Goal: Information Seeking & Learning: Learn about a topic

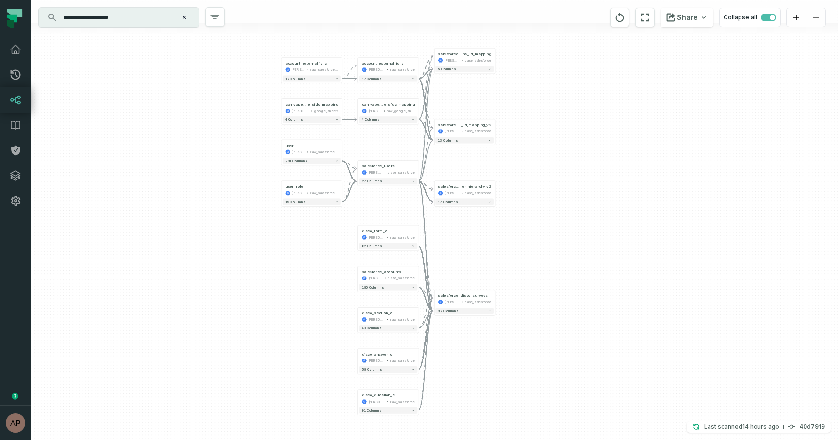
drag, startPoint x: 508, startPoint y: 234, endPoint x: 507, endPoint y: 244, distance: 9.7
click at [507, 244] on div "account_external_id_c juul-warehouse raw_salesforce_v2 - 17 columns can_vape_st…" at bounding box center [434, 220] width 807 height 440
click at [495, 300] on button "+" at bounding box center [495, 299] width 6 height 6
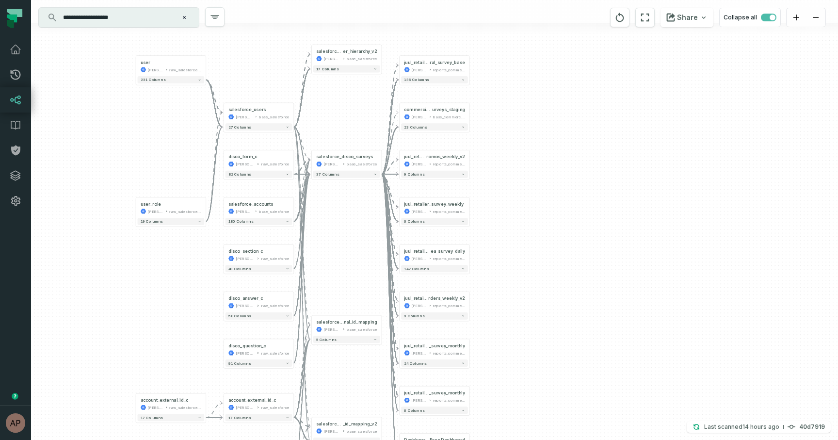
click at [521, 245] on div "+ juul_retailer_emea_gene ral_survey_base juul-warehouse reports_commercial + 1…" at bounding box center [434, 220] width 807 height 440
click at [381, 160] on button "-" at bounding box center [381, 160] width 6 height 6
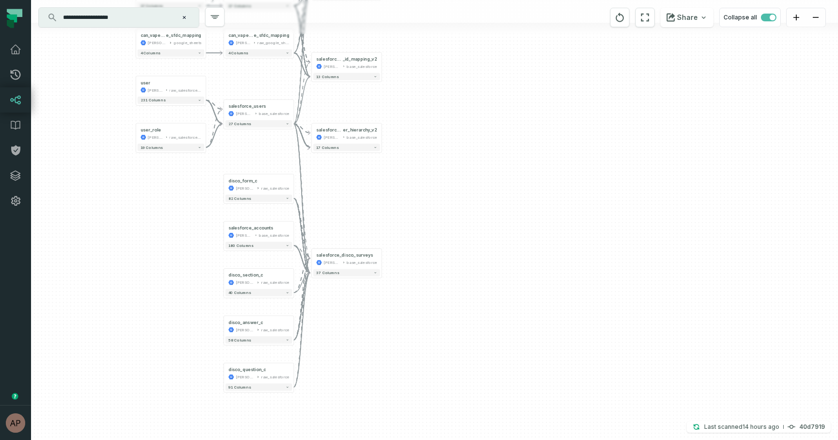
drag, startPoint x: 375, startPoint y: 79, endPoint x: 375, endPoint y: 180, distance: 101.8
click at [375, 180] on div "account_external_id_c juul-warehouse raw_salesforce_v2 - 17 columns can_vape_st…" at bounding box center [434, 220] width 807 height 440
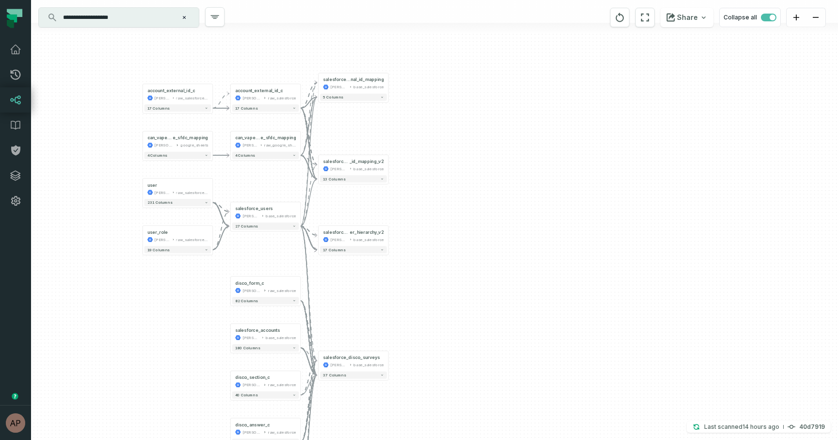
drag, startPoint x: 401, startPoint y: 99, endPoint x: 408, endPoint y: 181, distance: 81.7
click at [408, 181] on div "account_external_id_c juul-warehouse raw_salesforce_v2 - 17 columns can_vape_st…" at bounding box center [434, 220] width 807 height 440
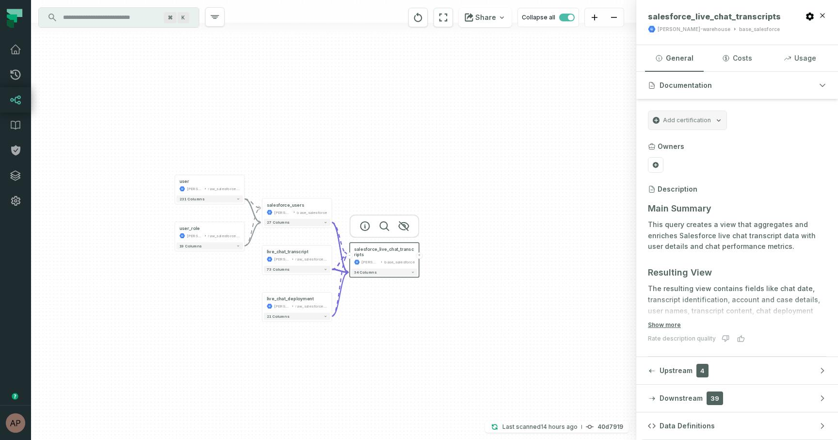
drag, startPoint x: 0, startPoint y: 0, endPoint x: 505, endPoint y: 275, distance: 575.4
click at [505, 275] on div "user juul-warehouse raw_salesforce_v2 + 231 columns user_role juul-warehouse ra…" at bounding box center [333, 220] width 605 height 440
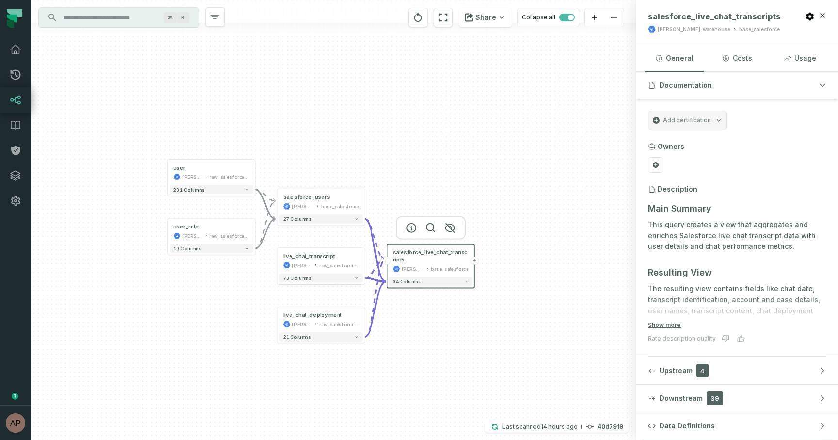
drag, startPoint x: 484, startPoint y: 275, endPoint x: 561, endPoint y: 286, distance: 77.3
click at [561, 286] on div "user juul-warehouse raw_salesforce_v2 + 231 columns user_role juul-warehouse ra…" at bounding box center [333, 220] width 605 height 440
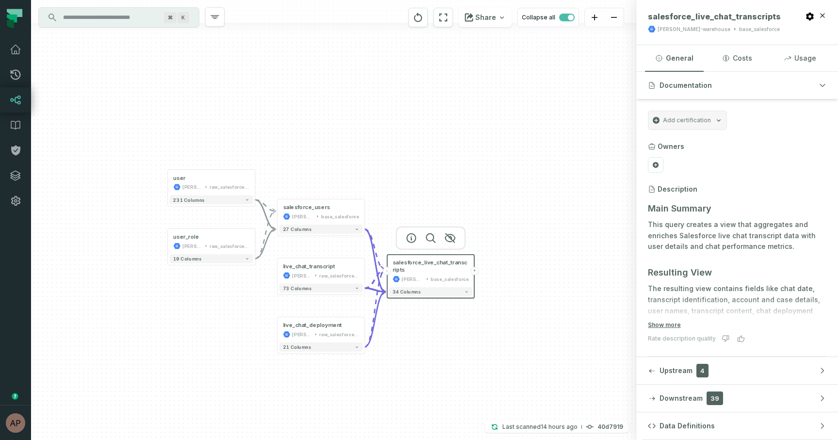
drag, startPoint x: 553, startPoint y: 288, endPoint x: 553, endPoint y: 299, distance: 10.2
click at [553, 299] on div "user juul-warehouse raw_salesforce_v2 + 231 columns user_role juul-warehouse ra…" at bounding box center [333, 220] width 605 height 440
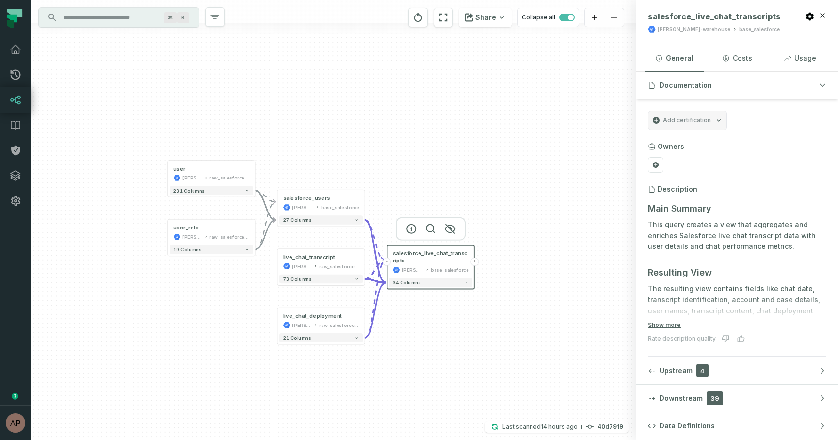
drag, startPoint x: 434, startPoint y: 346, endPoint x: 434, endPoint y: 336, distance: 9.7
click at [434, 336] on div "user juul-warehouse raw_salesforce_v2 + 231 columns user_role juul-warehouse ra…" at bounding box center [333, 220] width 605 height 440
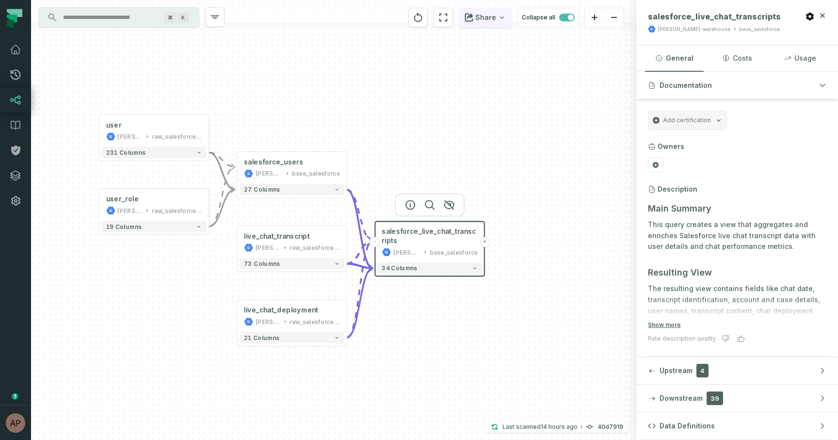
click at [501, 21] on button "Share" at bounding box center [485, 17] width 53 height 19
click at [405, 48] on link "CSV File Download graph as CSV" at bounding box center [434, 49] width 155 height 36
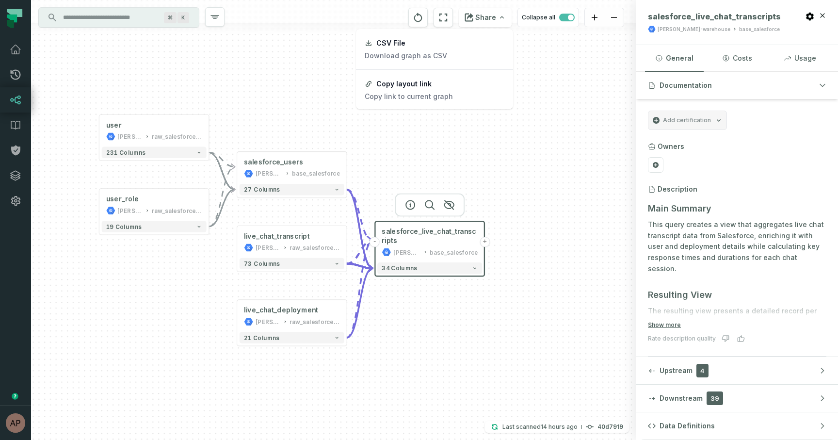
click at [463, 144] on html "Pull Requests Dashboard Lineage Data Catalog Policies Integrations Settings Ary…" at bounding box center [419, 220] width 838 height 440
click at [435, 131] on div "user juul-warehouse raw_salesforce_v2 + 231 columns user_role juul-warehouse ra…" at bounding box center [333, 220] width 605 height 440
click at [347, 166] on button "+" at bounding box center [346, 167] width 10 height 10
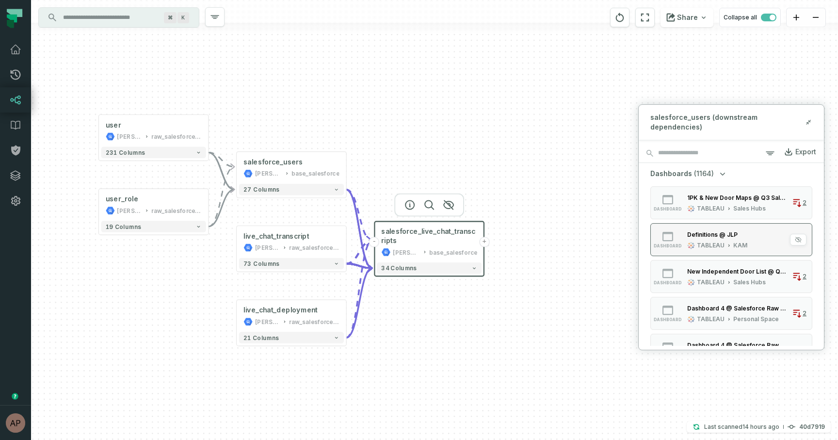
scroll to position [992, 0]
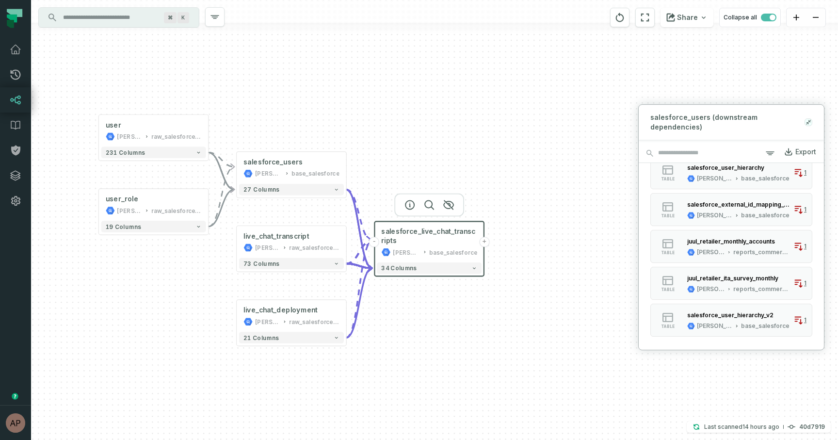
click at [809, 120] on icon at bounding box center [809, 121] width 2 height 2
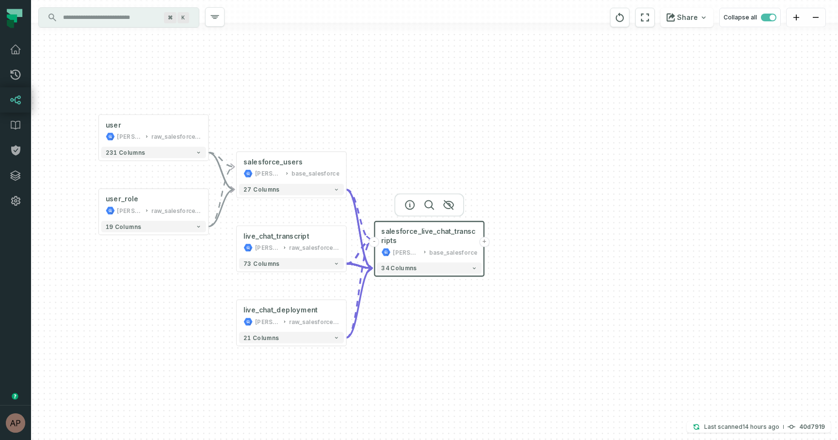
click at [522, 144] on div "user juul-warehouse raw_salesforce_v2 + 231 columns user_role juul-warehouse ra…" at bounding box center [434, 220] width 807 height 440
click at [485, 237] on button "+" at bounding box center [484, 237] width 10 height 10
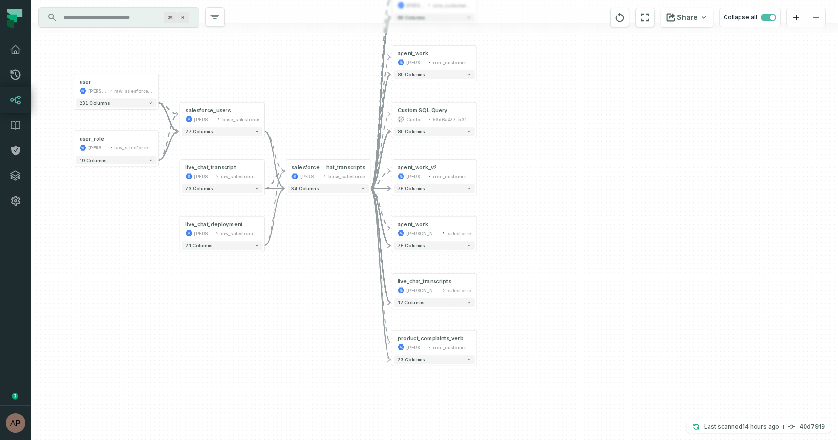
drag, startPoint x: 439, startPoint y: 340, endPoint x: 438, endPoint y: 251, distance: 88.7
click at [438, 251] on div "+ complaint_communications juul-warehouse core_customer_service + 93 columns + …" at bounding box center [434, 220] width 807 height 440
click at [369, 171] on button "-" at bounding box center [371, 172] width 8 height 8
click at [372, 171] on button "-" at bounding box center [371, 172] width 8 height 8
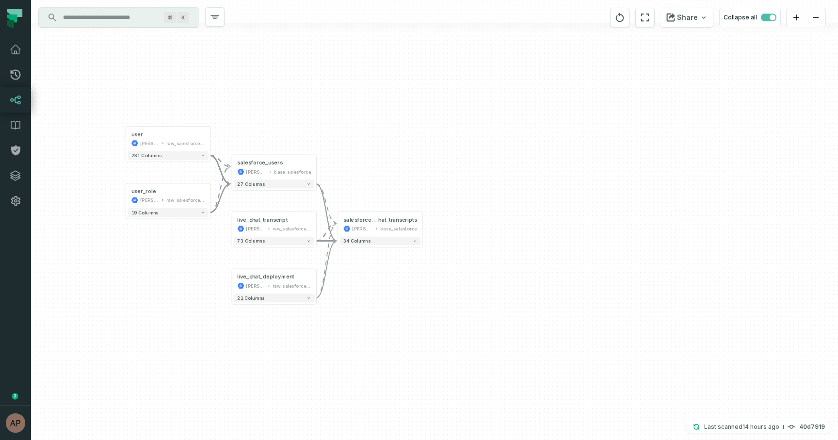
drag, startPoint x: 356, startPoint y: 125, endPoint x: 407, endPoint y: 177, distance: 73.4
click at [407, 177] on div "user juul-warehouse raw_salesforce_v2 + 231 columns user_role juul-warehouse ra…" at bounding box center [434, 220] width 807 height 440
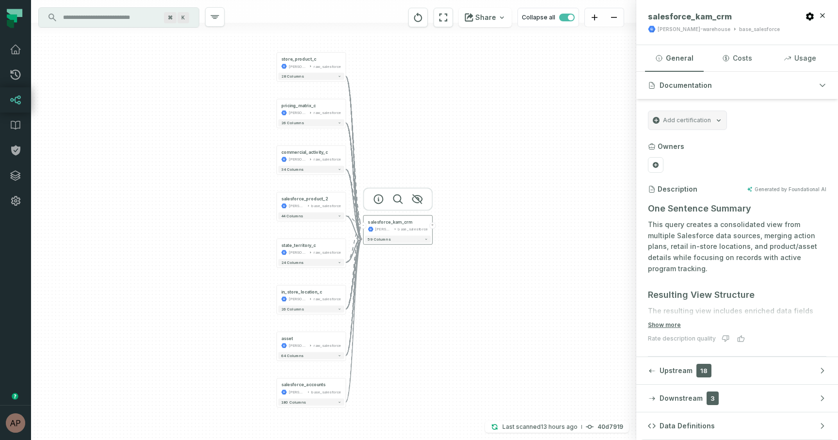
click at [433, 224] on button "+" at bounding box center [432, 225] width 6 height 6
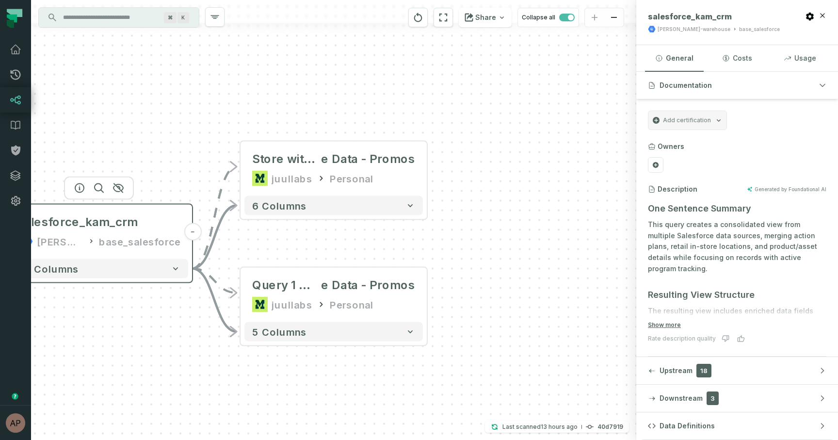
click at [190, 236] on button "-" at bounding box center [192, 231] width 17 height 17
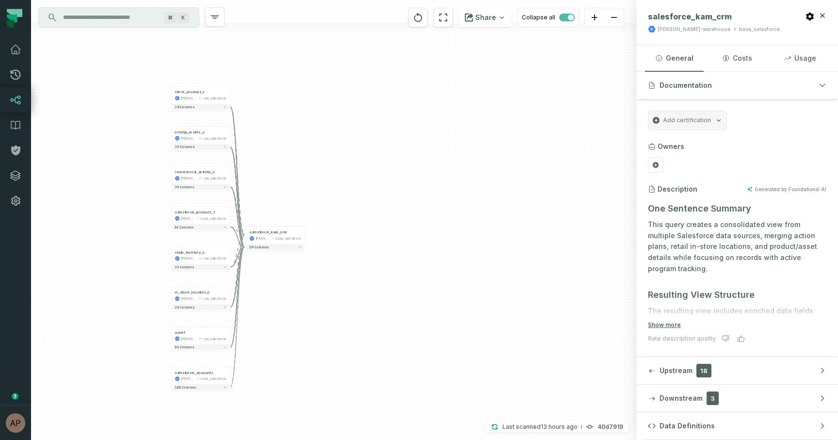
drag, startPoint x: 226, startPoint y: 309, endPoint x: 319, endPoint y: 277, distance: 97.8
click at [319, 277] on div "+ store_product_c juul-warehouse raw_salesforce + 28 columns + pricing_matrix_c…" at bounding box center [333, 220] width 605 height 440
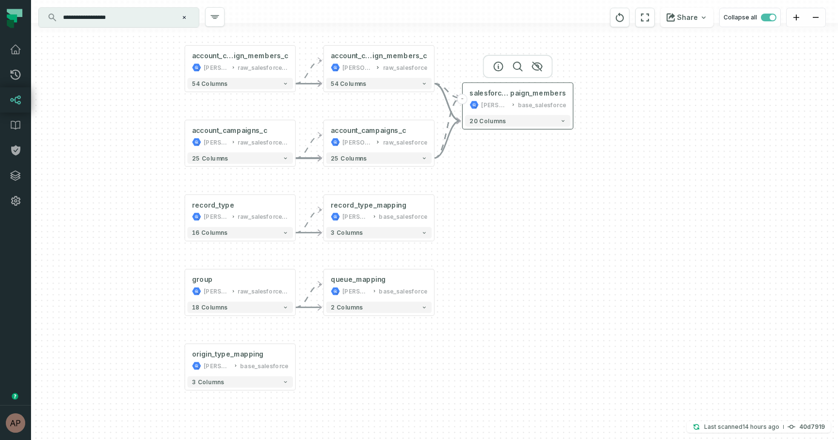
click at [549, 98] on div "salesforce_account_cam paign_members [PERSON_NAME]-warehouse base_salesforce" at bounding box center [518, 99] width 106 height 28
click at [572, 155] on div "account_campaigns_c [PERSON_NAME]-warehouse raw_salesforce_v2 - 25 columns acco…" at bounding box center [434, 220] width 807 height 440
click at [435, 211] on button "+" at bounding box center [434, 211] width 10 height 10
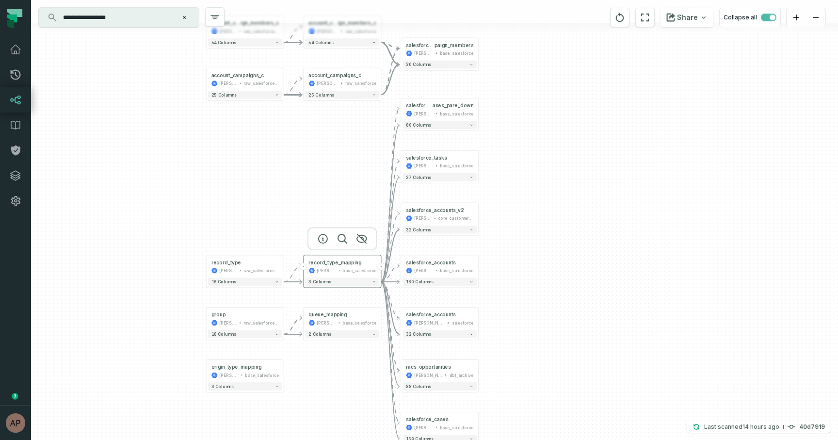
click at [384, 266] on button "-" at bounding box center [381, 266] width 7 height 7
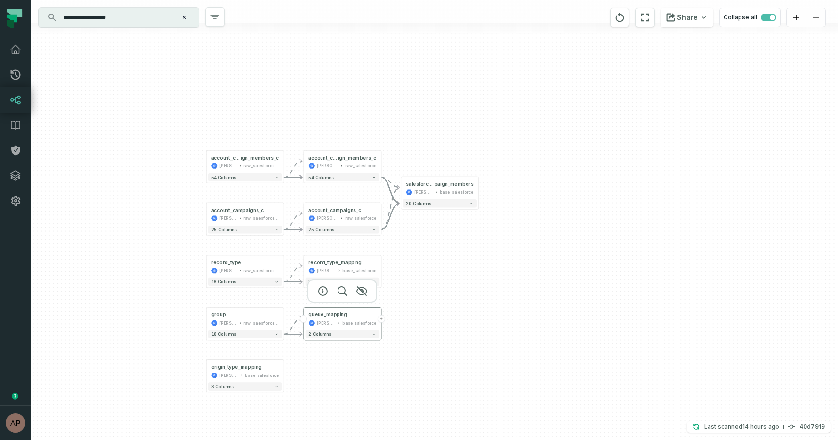
click at [380, 317] on button "+" at bounding box center [381, 318] width 7 height 7
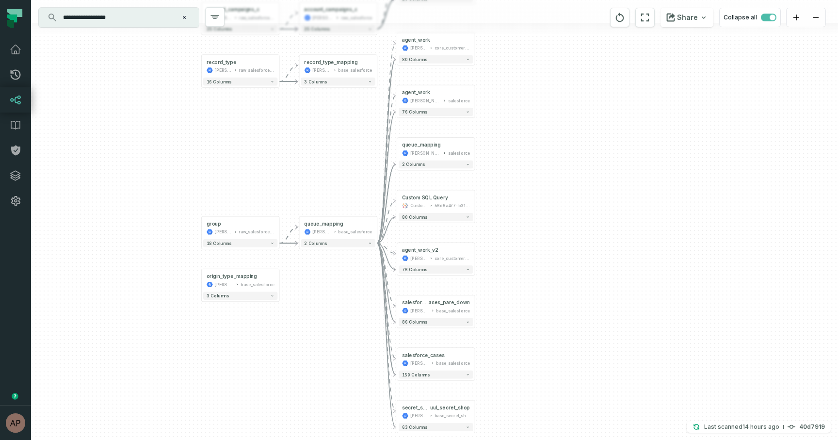
drag, startPoint x: 513, startPoint y: 174, endPoint x: 513, endPoint y: 148, distance: 25.2
click at [513, 148] on div "+ agent_work juul-warehouse core_customer_service + 80 columns + agent_work juu…" at bounding box center [434, 220] width 807 height 440
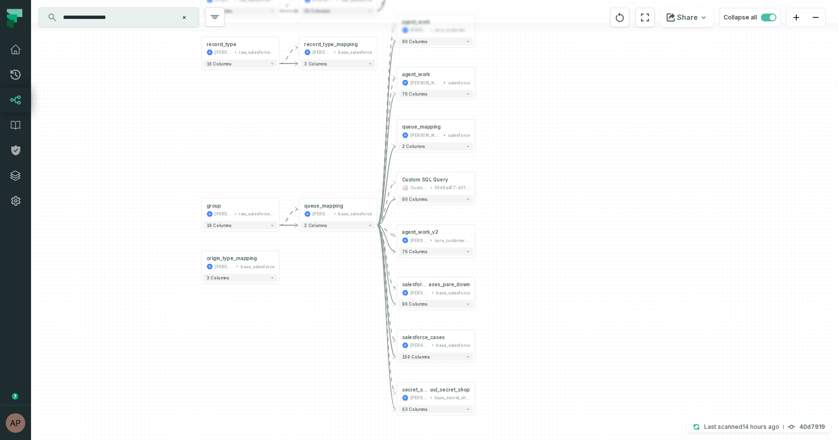
drag, startPoint x: 491, startPoint y: 293, endPoint x: 491, endPoint y: 275, distance: 17.9
click at [491, 275] on div "+ agent_work juul-warehouse core_customer_service + 80 columns + agent_work juu…" at bounding box center [434, 220] width 807 height 440
click at [448, 395] on div "base_secret_shop" at bounding box center [451, 397] width 35 height 6
click at [475, 392] on button "+" at bounding box center [474, 392] width 7 height 7
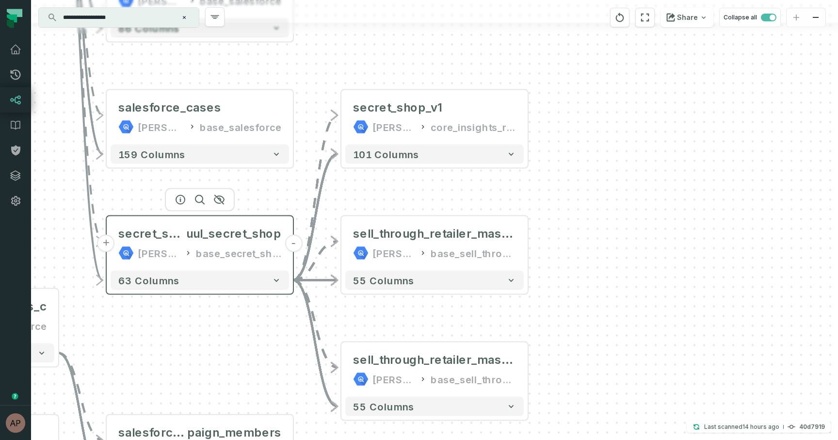
click at [293, 244] on button "-" at bounding box center [293, 243] width 17 height 17
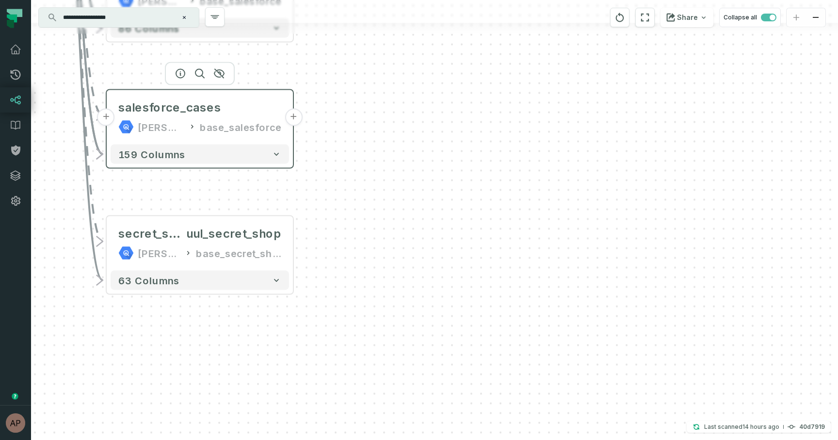
click at [293, 114] on button "+" at bounding box center [293, 117] width 17 height 17
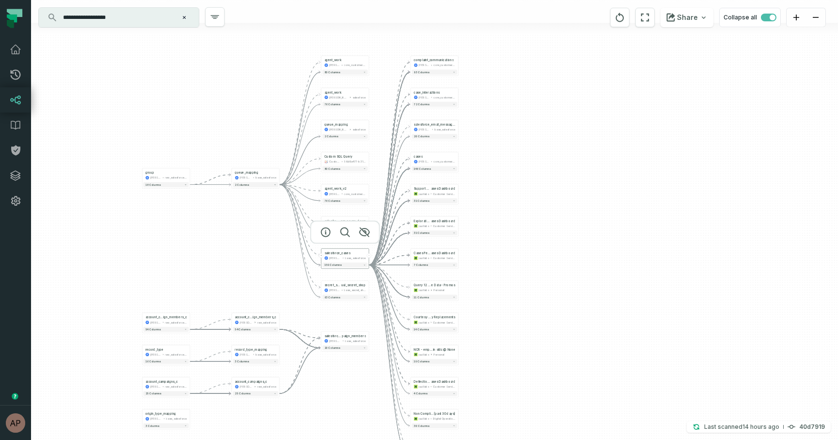
click at [368, 255] on button "-" at bounding box center [369, 255] width 4 height 4
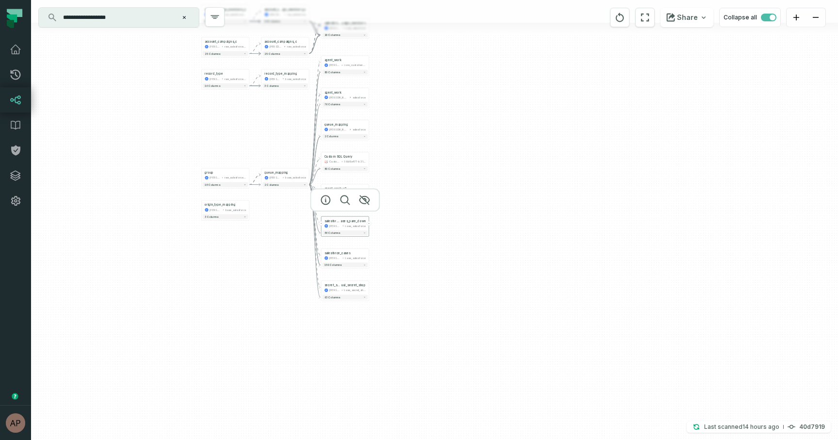
click at [358, 227] on div "base_salesforce" at bounding box center [355, 226] width 21 height 4
click at [398, 245] on div "+ agent_work juul-warehouse core_customer_service + 80 columns + agent_work juu…" at bounding box center [434, 220] width 807 height 440
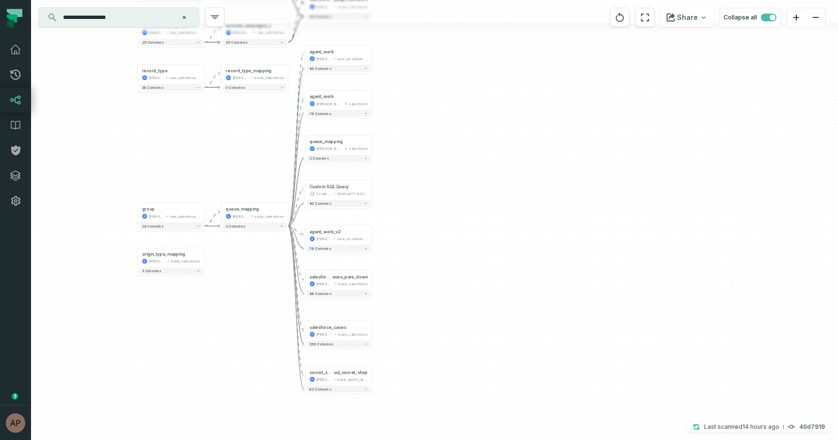
drag, startPoint x: 400, startPoint y: 103, endPoint x: 418, endPoint y: 114, distance: 20.5
click at [418, 114] on div "+ agent_work juul-warehouse core_customer_service + 80 columns + agent_work juu…" at bounding box center [434, 220] width 807 height 440
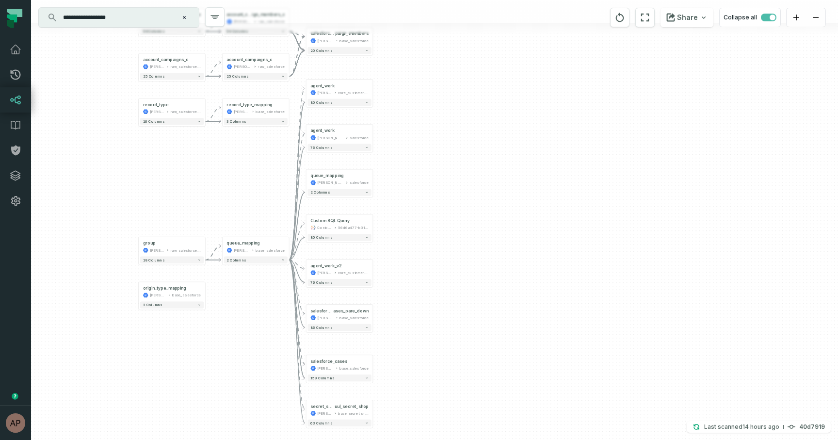
drag, startPoint x: 401, startPoint y: 88, endPoint x: 402, endPoint y: 122, distance: 34.0
click at [402, 122] on div "+ agent_work juul-warehouse core_customer_service + 80 columns + agent_work juu…" at bounding box center [434, 220] width 807 height 440
click at [289, 246] on button "-" at bounding box center [289, 246] width 6 height 6
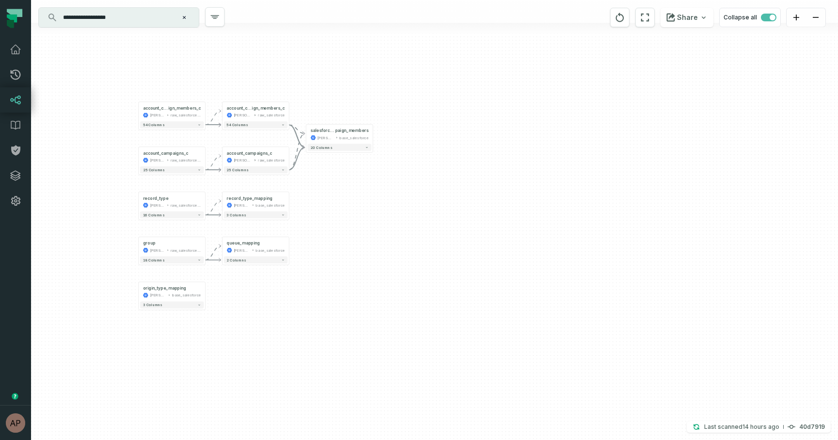
click at [329, 269] on div "account_campaigns_c juul-warehouse raw_salesforce_v2 - 25 columns account_campa…" at bounding box center [434, 220] width 807 height 440
click at [205, 292] on button "+" at bounding box center [205, 291] width 6 height 6
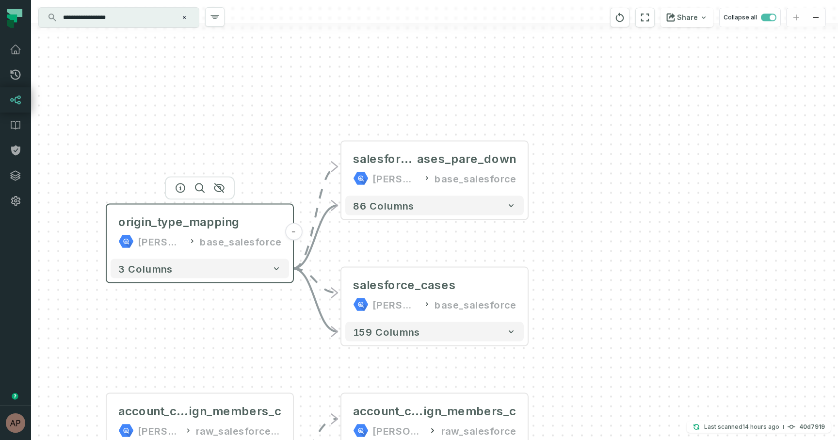
click at [295, 234] on button "-" at bounding box center [293, 231] width 17 height 17
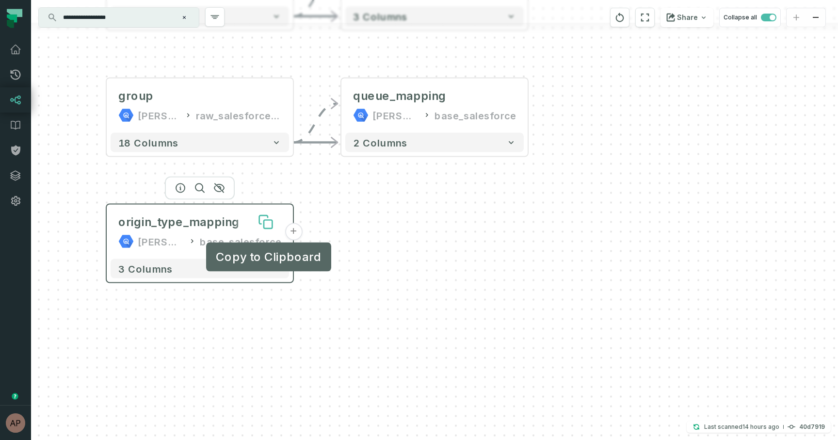
click at [268, 224] on icon at bounding box center [268, 224] width 8 height 8
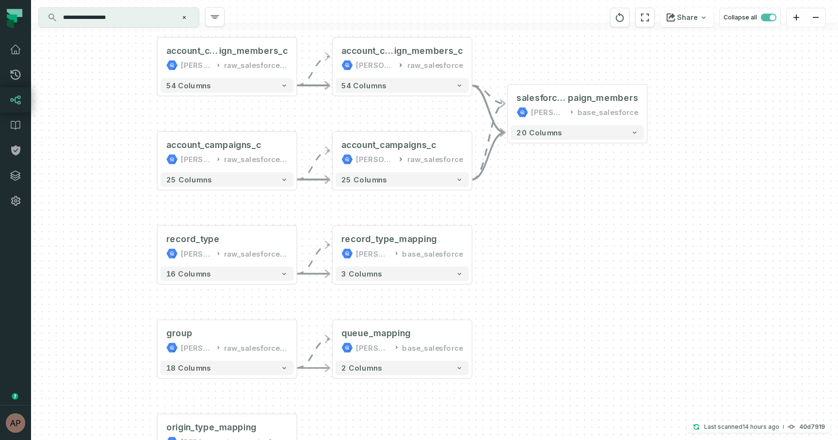
drag, startPoint x: 384, startPoint y: 238, endPoint x: 365, endPoint y: 437, distance: 200.2
click at [365, 437] on div "account_campaigns_c juul-warehouse raw_salesforce_v2 - 25 columns account_campa…" at bounding box center [434, 220] width 807 height 440
click at [630, 107] on div "base_salesforce" at bounding box center [607, 113] width 61 height 12
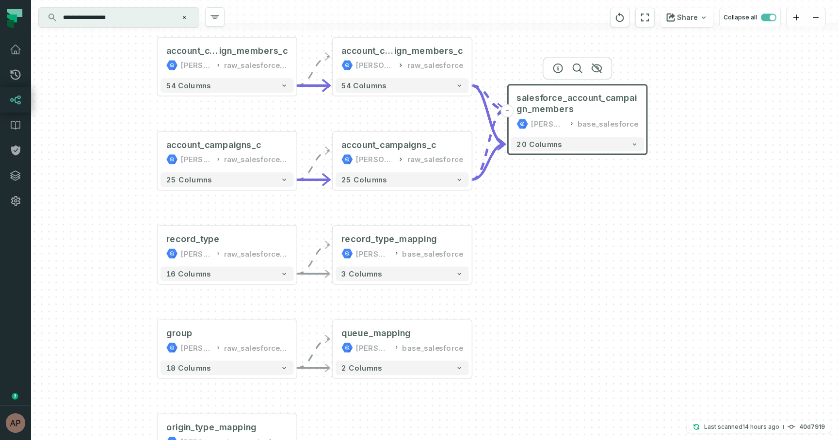
click at [624, 228] on div "account_campaigns_c juul-warehouse raw_salesforce_v2 - 25 columns account_campa…" at bounding box center [434, 220] width 807 height 440
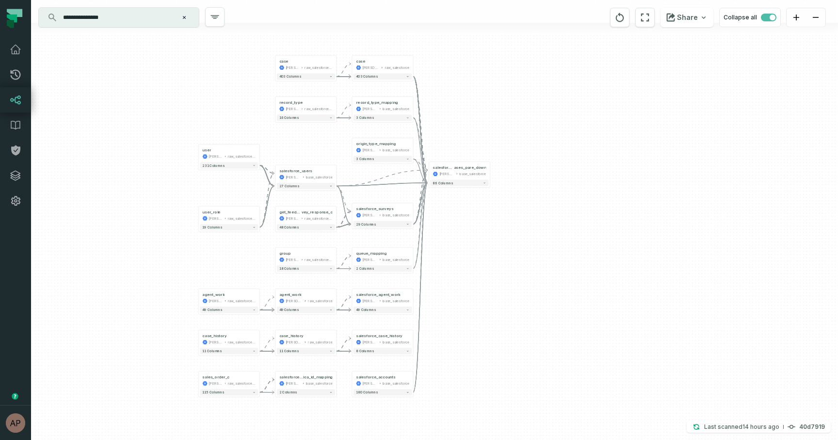
drag, startPoint x: 500, startPoint y: 327, endPoint x: 496, endPoint y: 297, distance: 30.3
click at [496, 297] on div "group [PERSON_NAME]-warehouse raw_salesforce_v2 + 18 columns get_feedback_sur v…" at bounding box center [434, 220] width 807 height 440
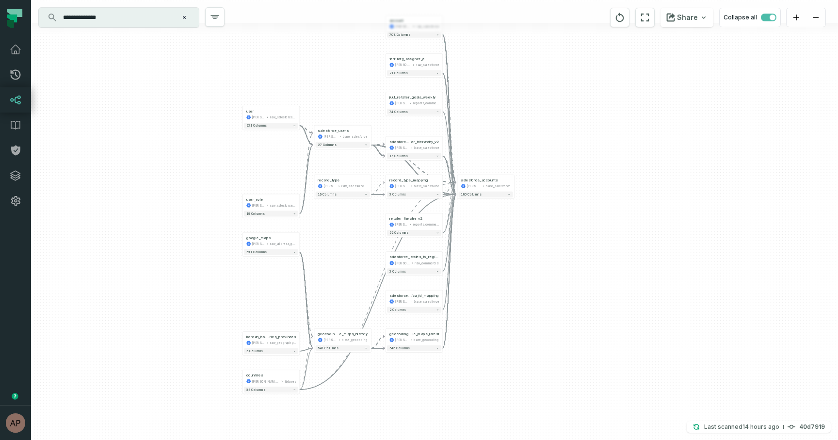
drag, startPoint x: 506, startPoint y: 299, endPoint x: 496, endPoint y: 275, distance: 25.2
click at [496, 275] on div "google_maps juul-warehouse raw_address_geocoder + 531 columns korean_bounda rie…" at bounding box center [434, 220] width 807 height 440
click at [515, 181] on button "+" at bounding box center [514, 183] width 5 height 5
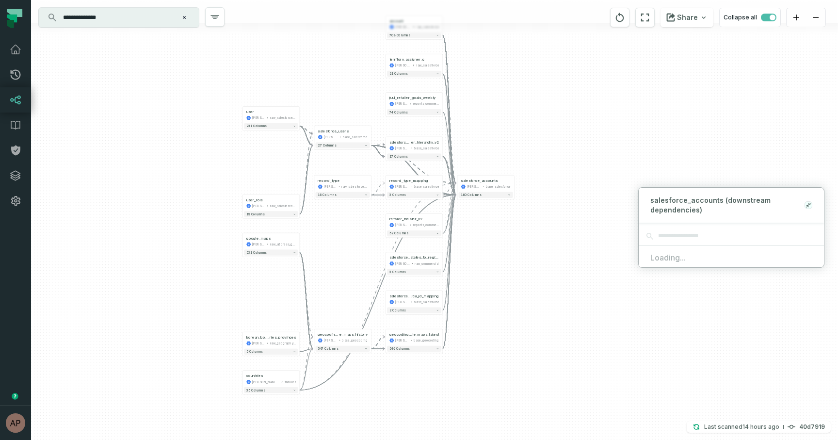
click at [810, 203] on icon at bounding box center [810, 204] width 2 height 2
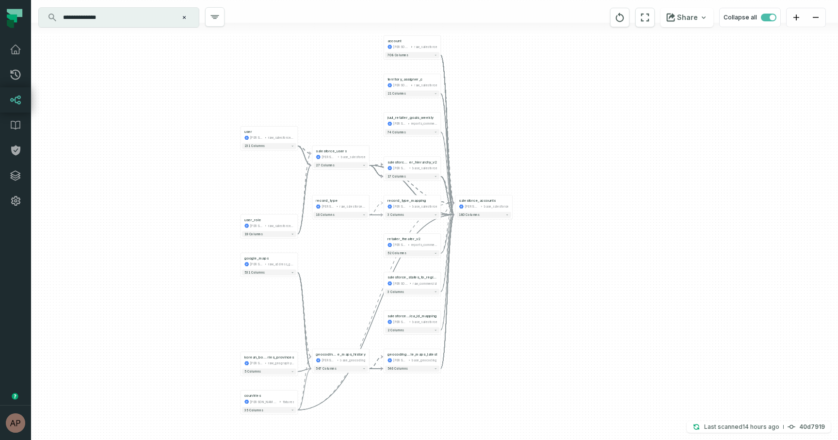
drag, startPoint x: 549, startPoint y: 96, endPoint x: 547, endPoint y: 117, distance: 20.5
click at [547, 117] on div "google_maps juul-warehouse raw_address_geocoder + 531 columns korean_bounda rie…" at bounding box center [434, 220] width 807 height 440
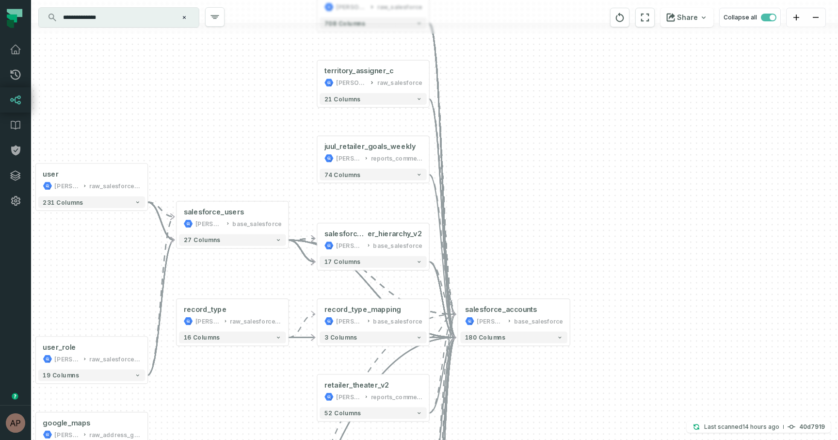
drag, startPoint x: 460, startPoint y: 111, endPoint x: 468, endPoint y: 122, distance: 13.6
click at [468, 122] on div "google_maps juul-warehouse raw_address_geocoder + 531 columns korean_bounda rie…" at bounding box center [434, 220] width 807 height 440
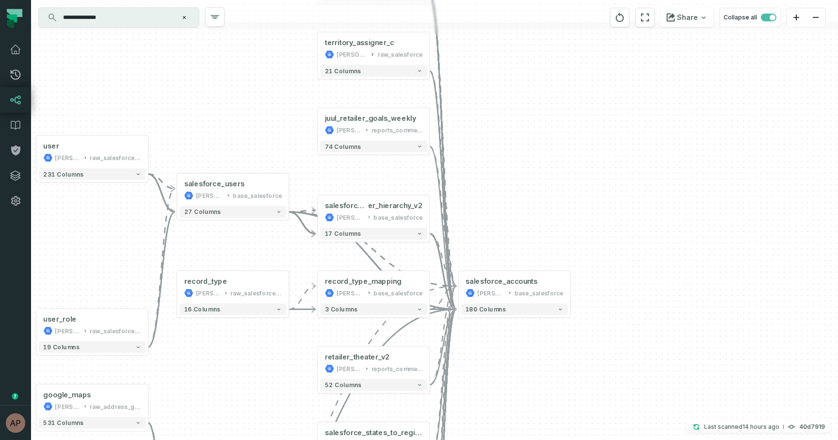
drag, startPoint x: 500, startPoint y: 229, endPoint x: 500, endPoint y: 211, distance: 17.5
click at [500, 211] on div "google_maps juul-warehouse raw_address_geocoder + 531 columns korean_bounda rie…" at bounding box center [434, 220] width 807 height 440
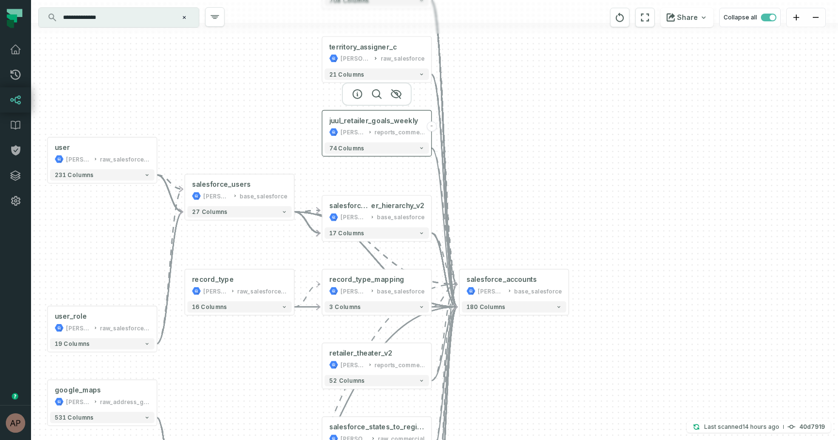
click at [334, 127] on div "juul_retailer_goals_weekly juul-warehouse reports_commercial" at bounding box center [376, 126] width 104 height 27
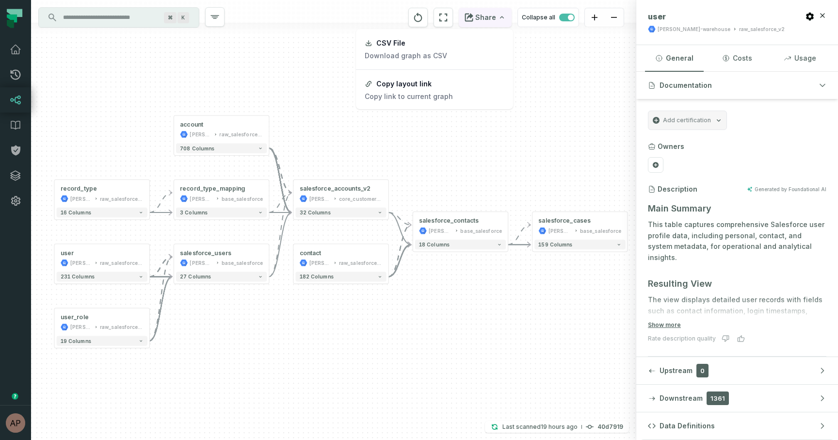
click at [498, 19] on button "Share" at bounding box center [485, 17] width 53 height 19
click at [473, 49] on link "CSV File Download graph as CSV" at bounding box center [434, 49] width 155 height 36
